Goal: Task Accomplishment & Management: Manage account settings

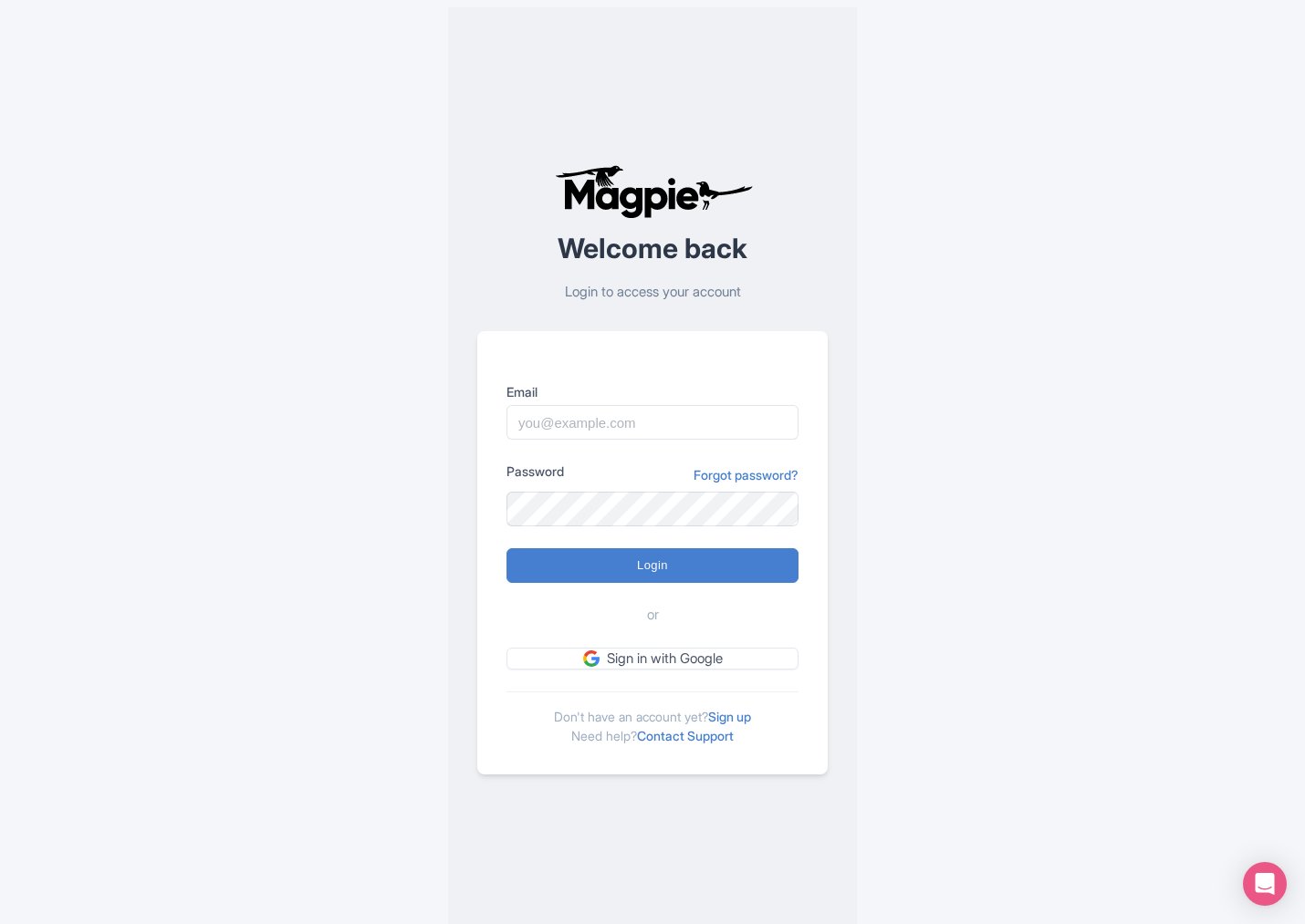
type input "[EMAIL_ADDRESS][DOMAIN_NAME]"
click at [615, 556] on input "Login" at bounding box center [652, 566] width 292 height 34
type input "Logging in..."
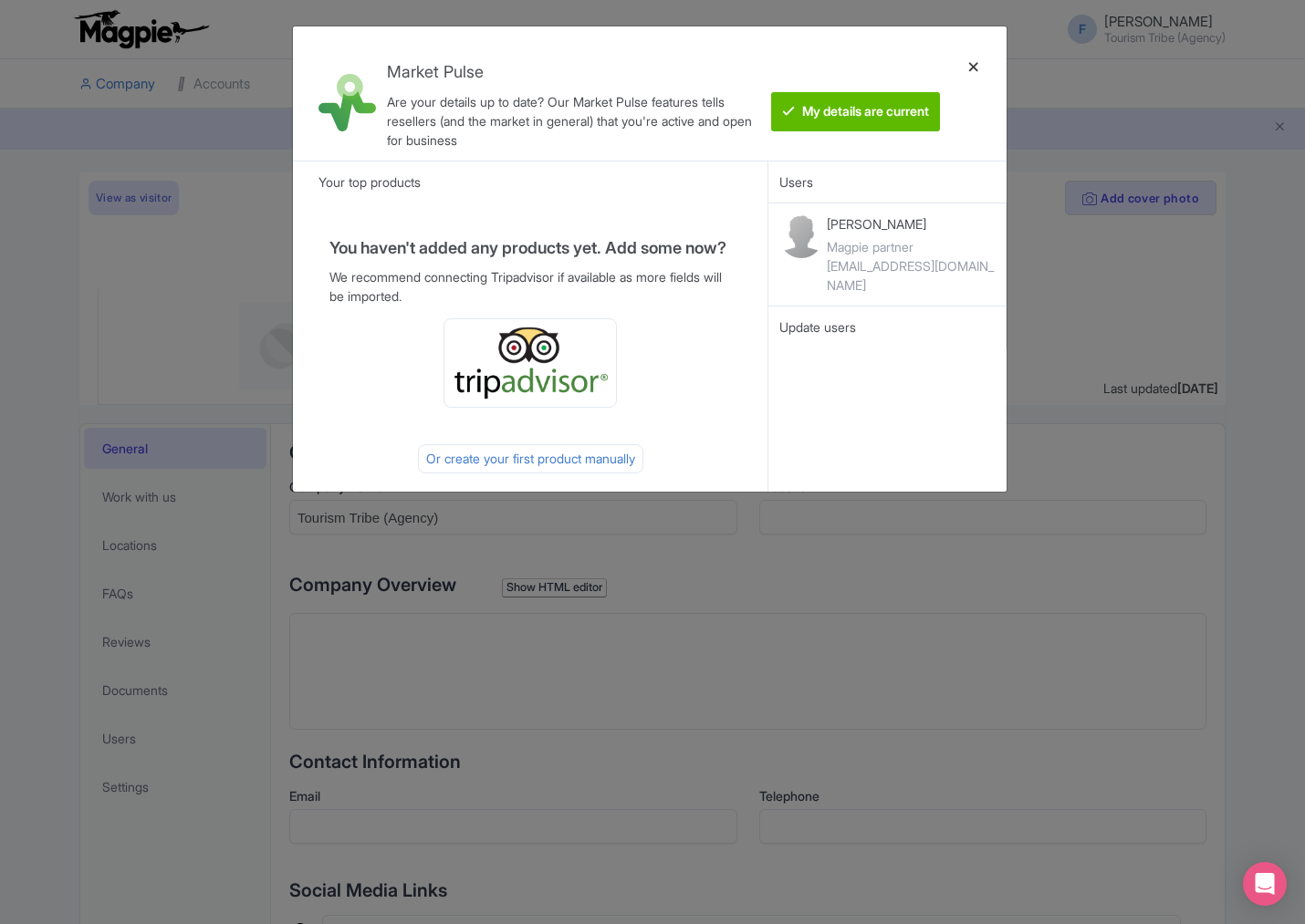
click at [969, 63] on div at bounding box center [973, 93] width 44 height 105
click at [976, 67] on div at bounding box center [973, 93] width 44 height 105
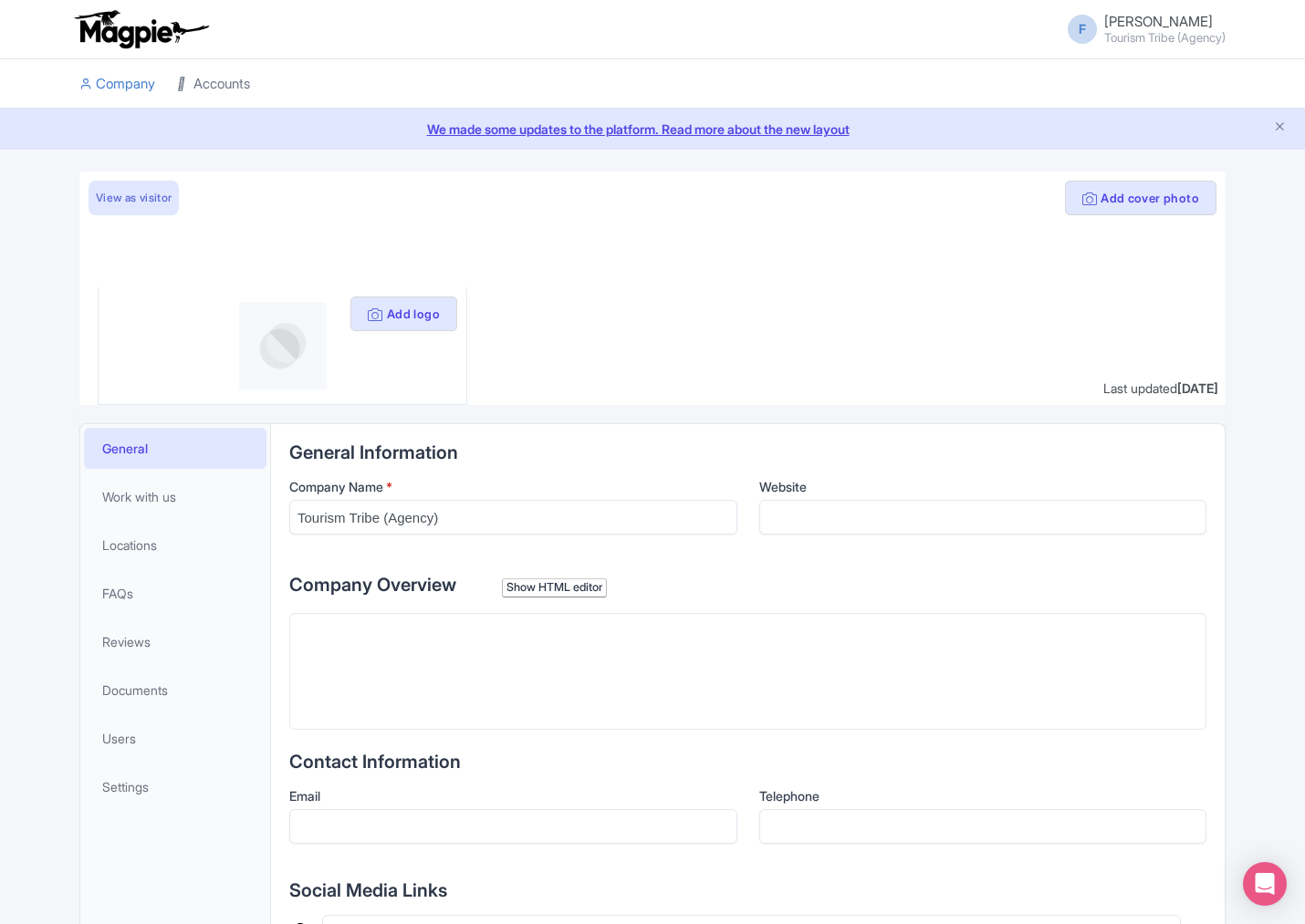
click at [215, 92] on link "Accounts" at bounding box center [213, 84] width 73 height 50
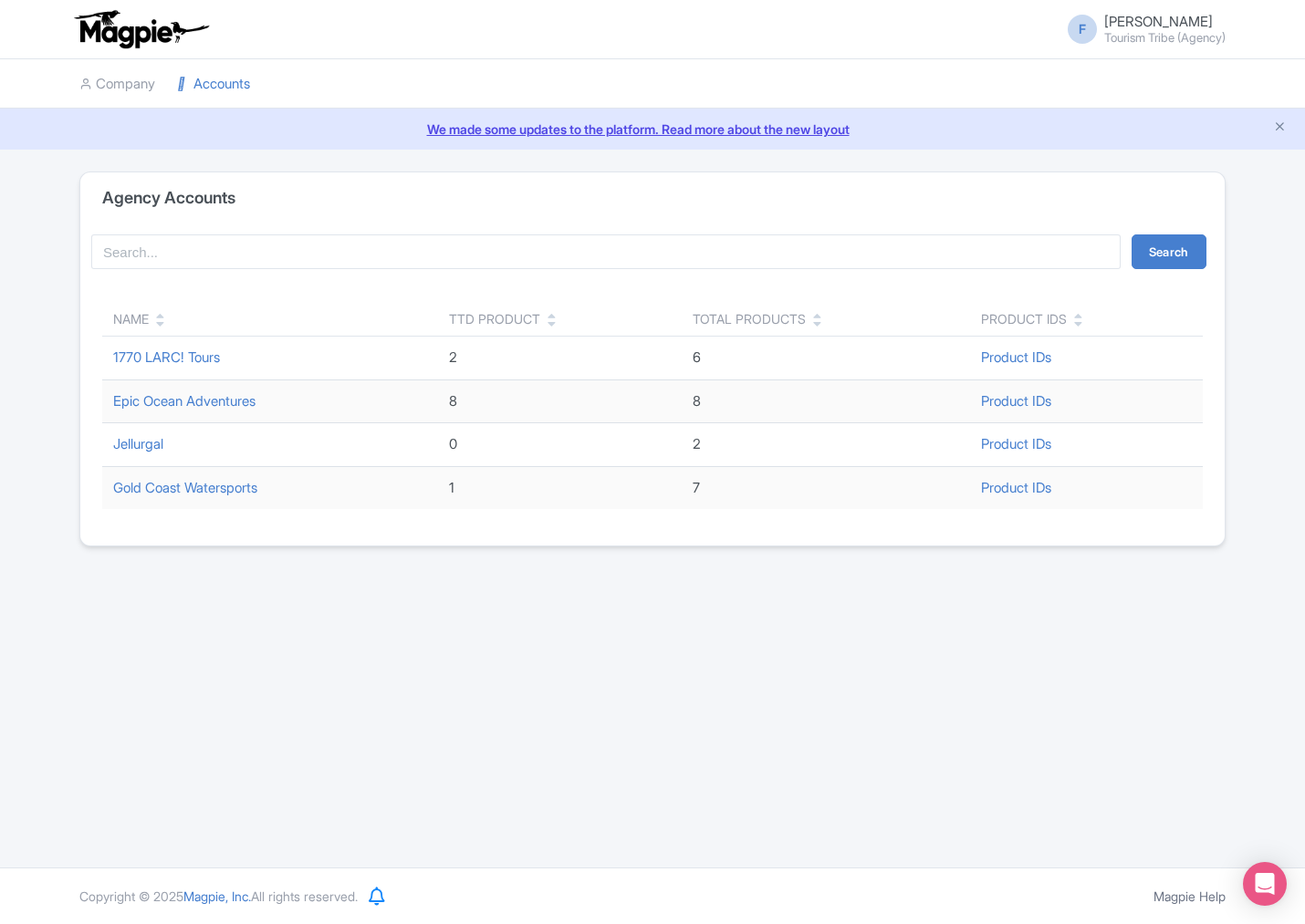
click at [1128, 25] on span "[PERSON_NAME]" at bounding box center [1158, 21] width 108 height 17
click at [1097, 129] on link "Sign out" at bounding box center [1138, 133] width 173 height 29
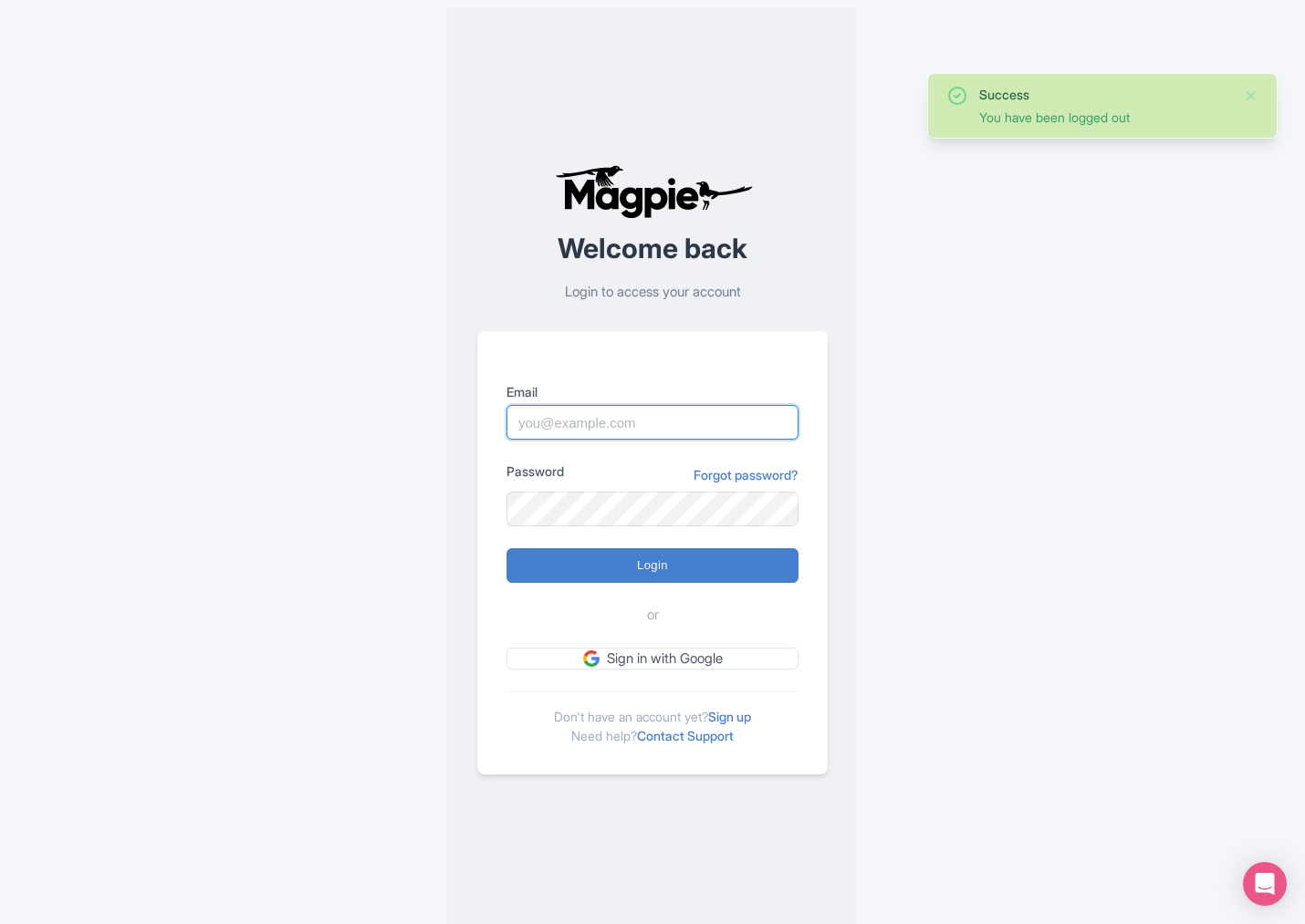
click at [587, 412] on input "Email" at bounding box center [652, 422] width 292 height 34
type input "help@tourismtribe.com"
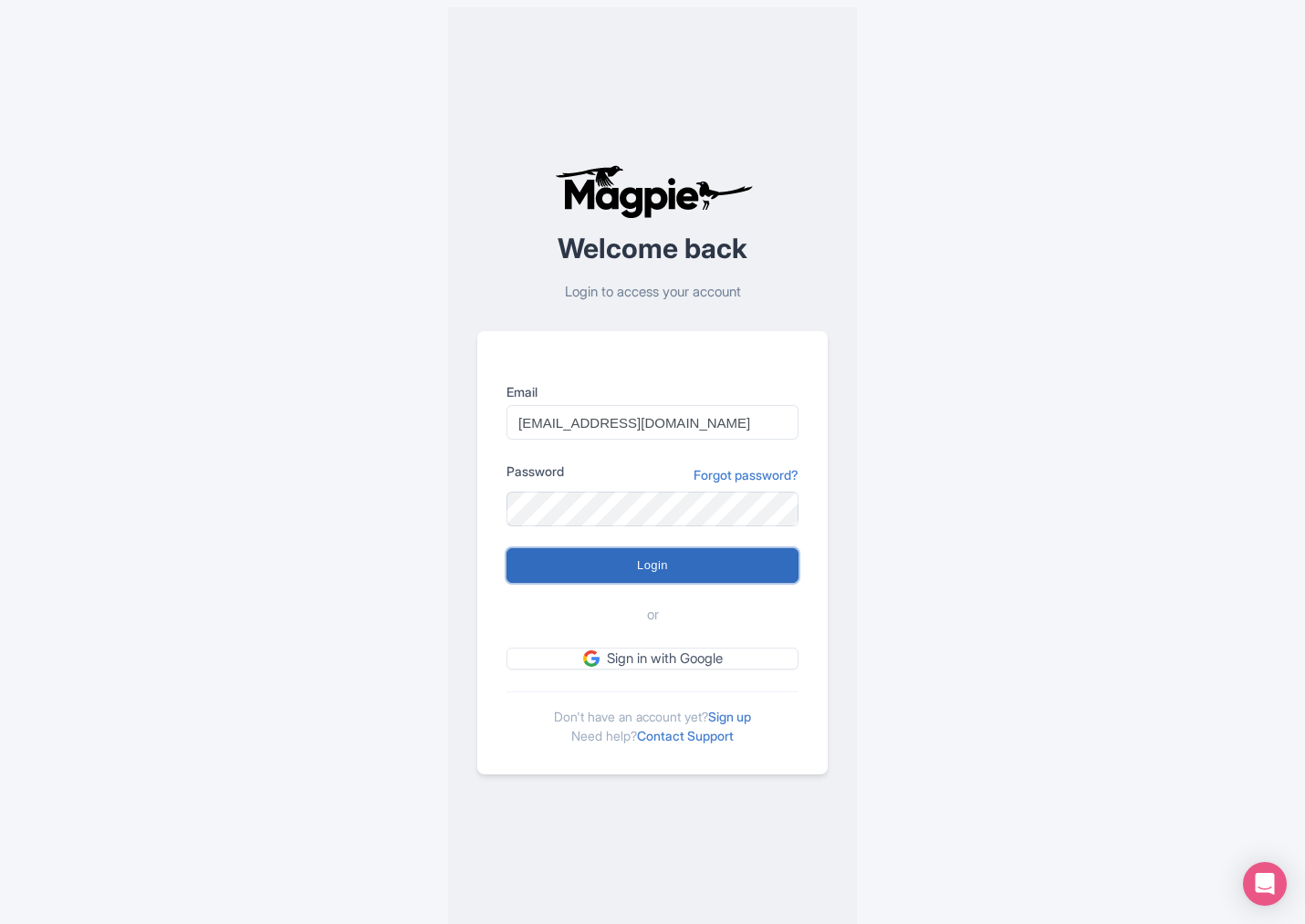
click at [709, 563] on input "Login" at bounding box center [652, 566] width 292 height 34
type input "Logging in..."
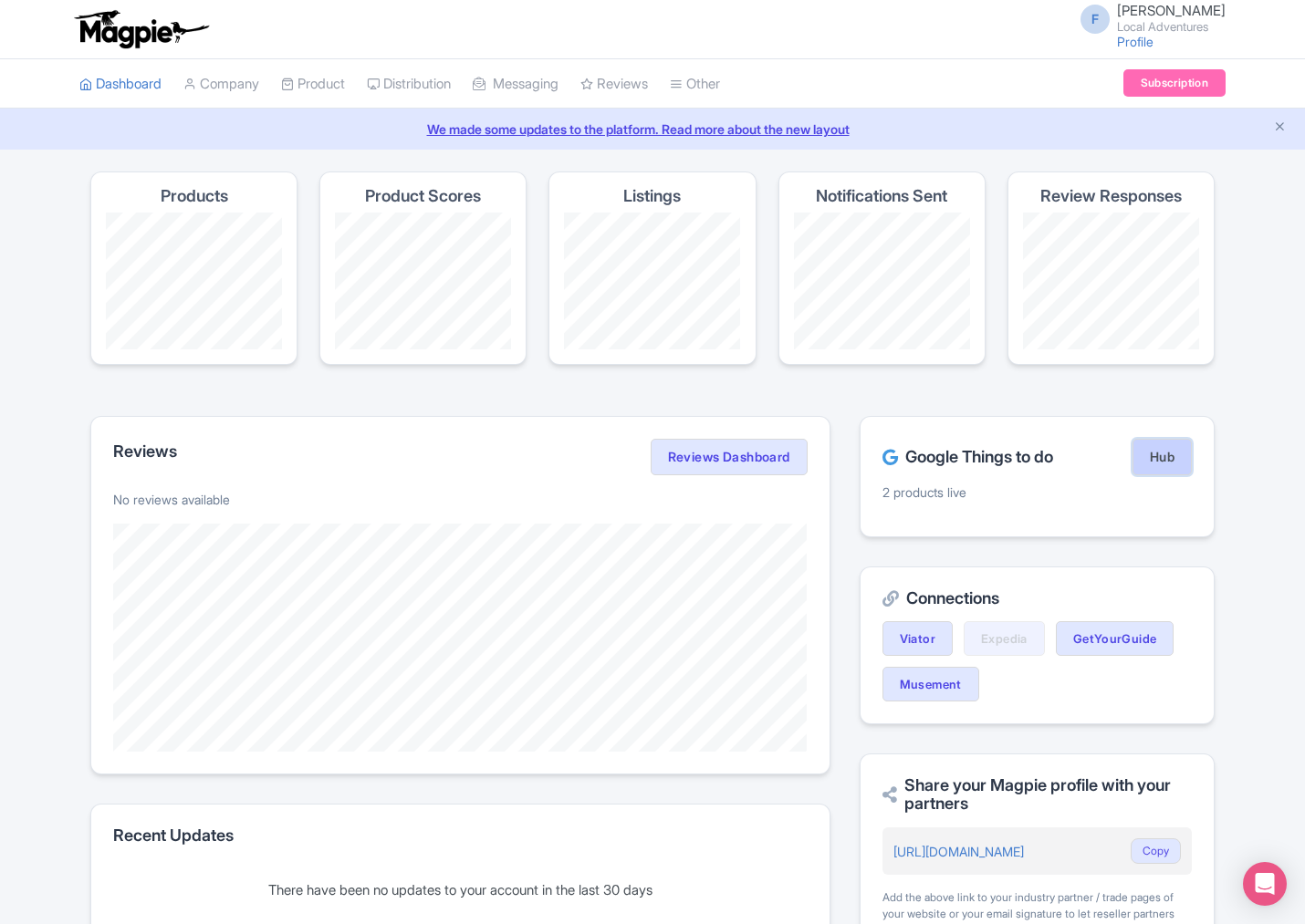
click at [1144, 463] on link "Hub" at bounding box center [1161, 457] width 59 height 36
